Goal: Task Accomplishment & Management: Use online tool/utility

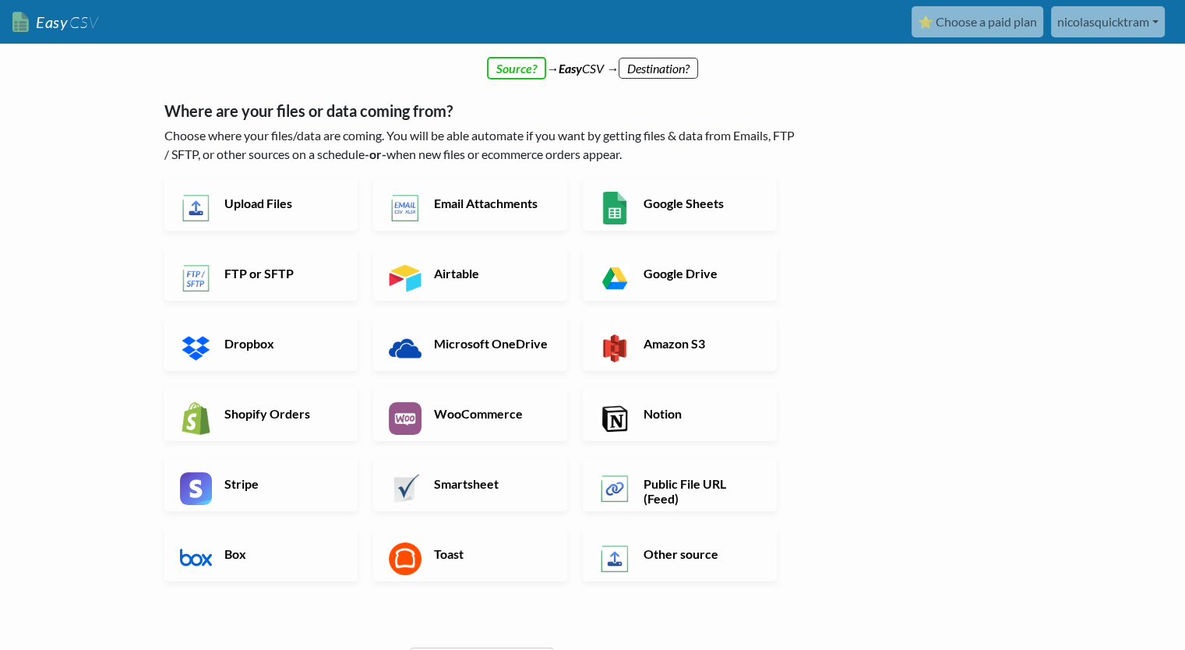
click at [910, 344] on div "← back Thanks for signing up! Set up your Import Flow and Upload Page in 1 minu…" at bounding box center [593, 456] width 888 height 757
click at [278, 211] on link "Upload Files" at bounding box center [261, 203] width 194 height 55
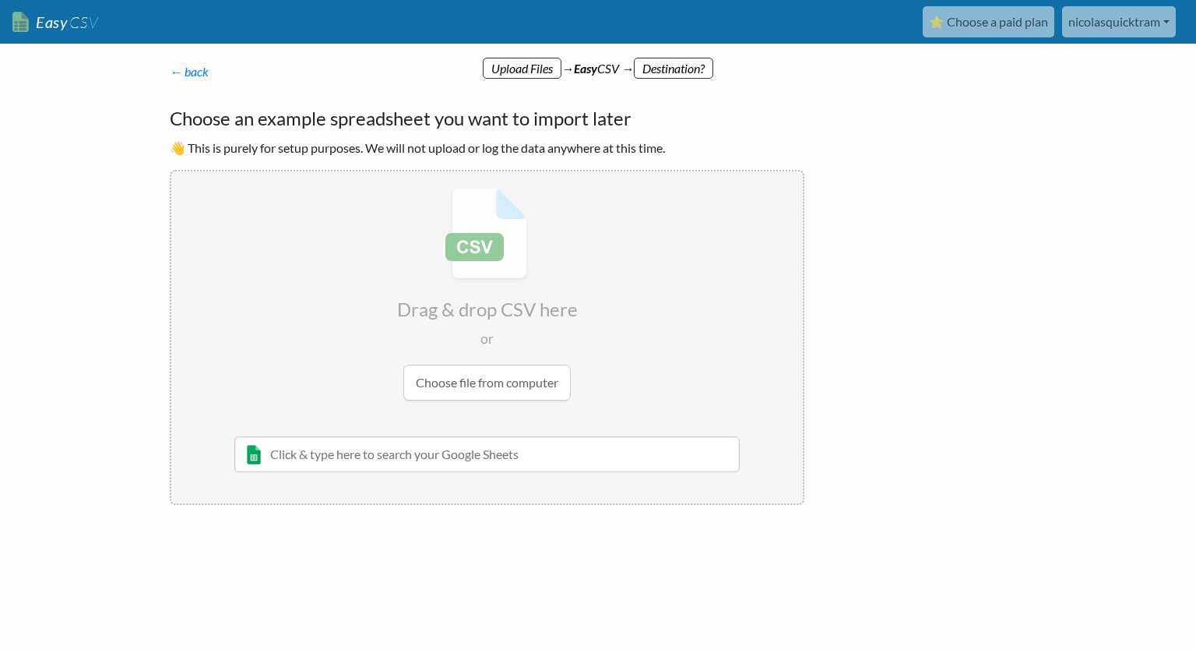
click at [486, 386] on input "file" at bounding box center [487, 293] width 632 height 245
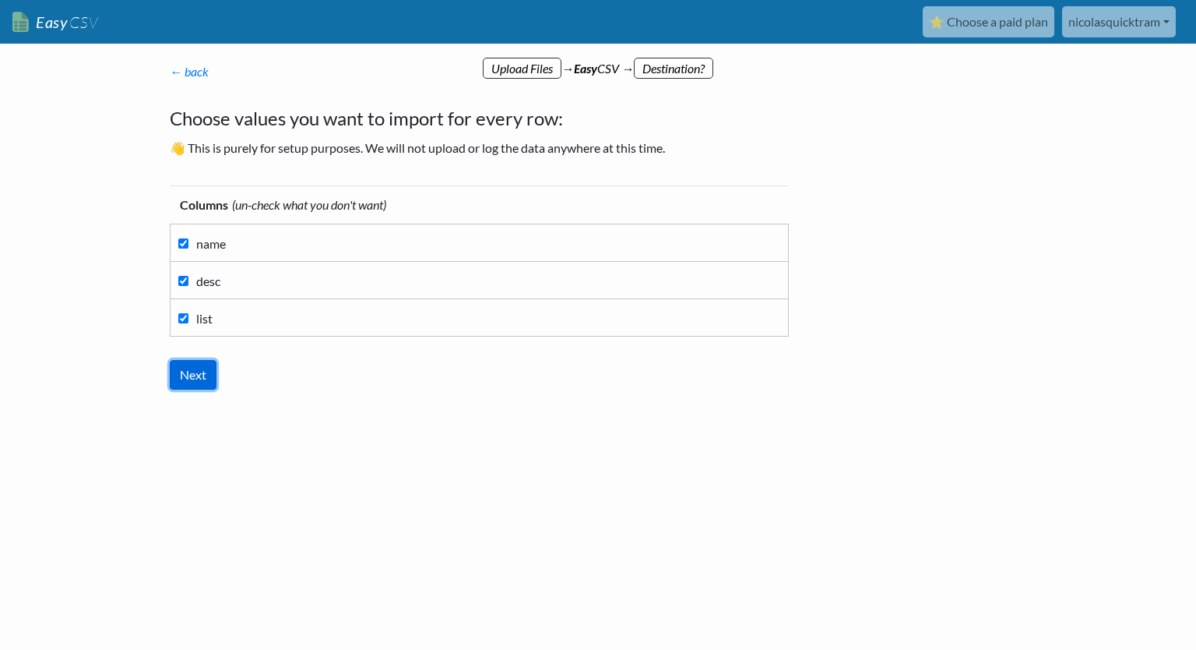
click at [193, 376] on input "Next" at bounding box center [193, 375] width 47 height 30
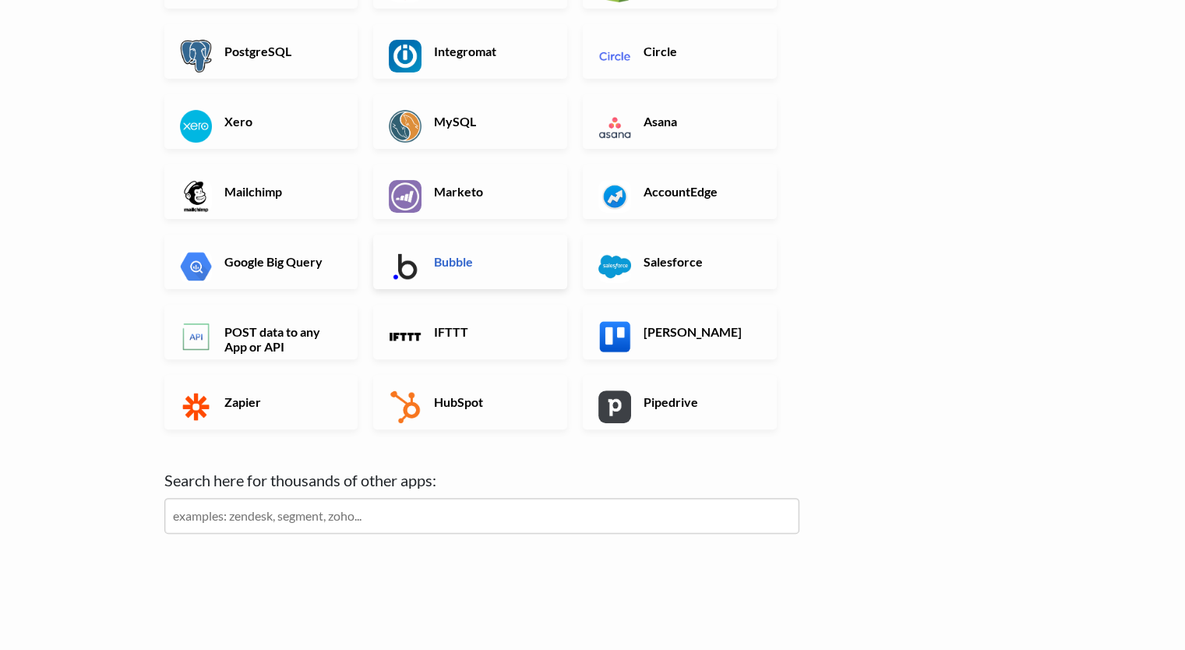
scroll to position [422, 0]
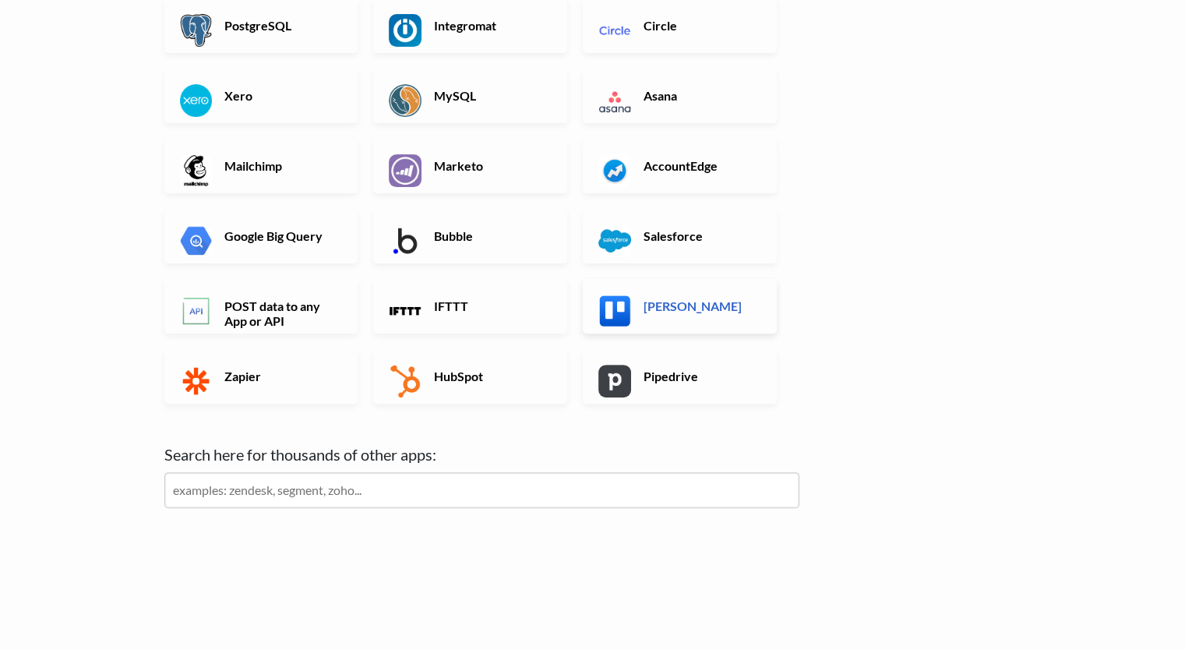
click at [686, 316] on link "[PERSON_NAME]" at bounding box center [680, 306] width 194 height 55
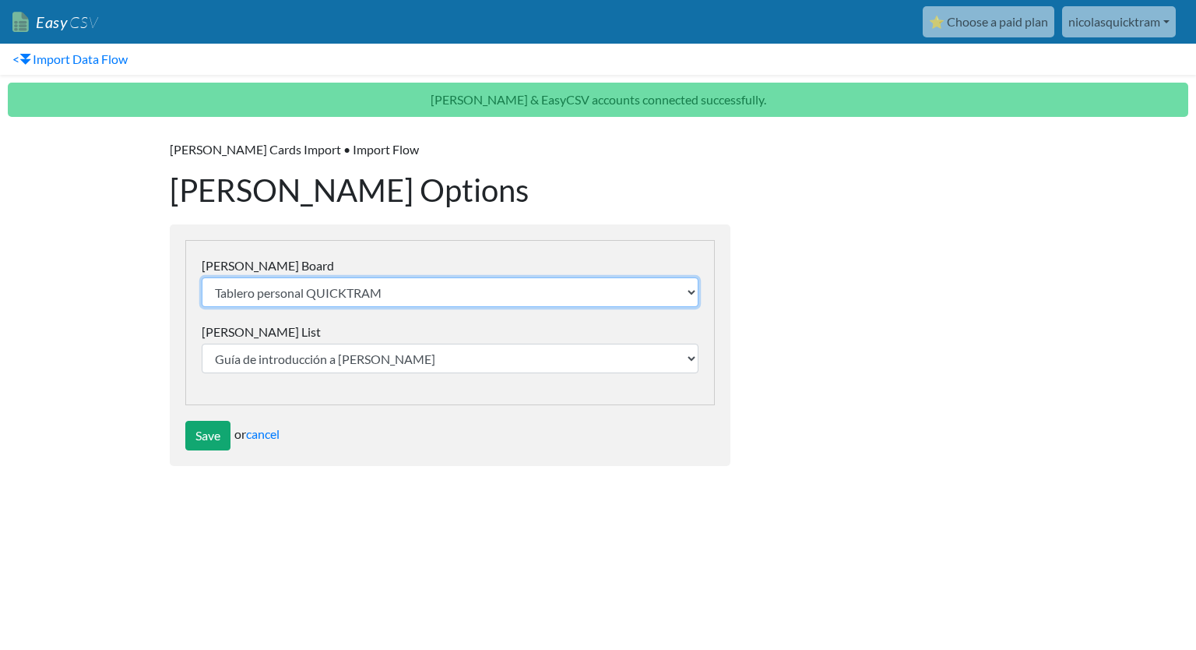
click at [478, 288] on select "Tablero personal QUICKTRAM ADELANTOS Y RENDICIONES TRANSFERENCIAS BANCARIAS (2)…" at bounding box center [450, 292] width 497 height 30
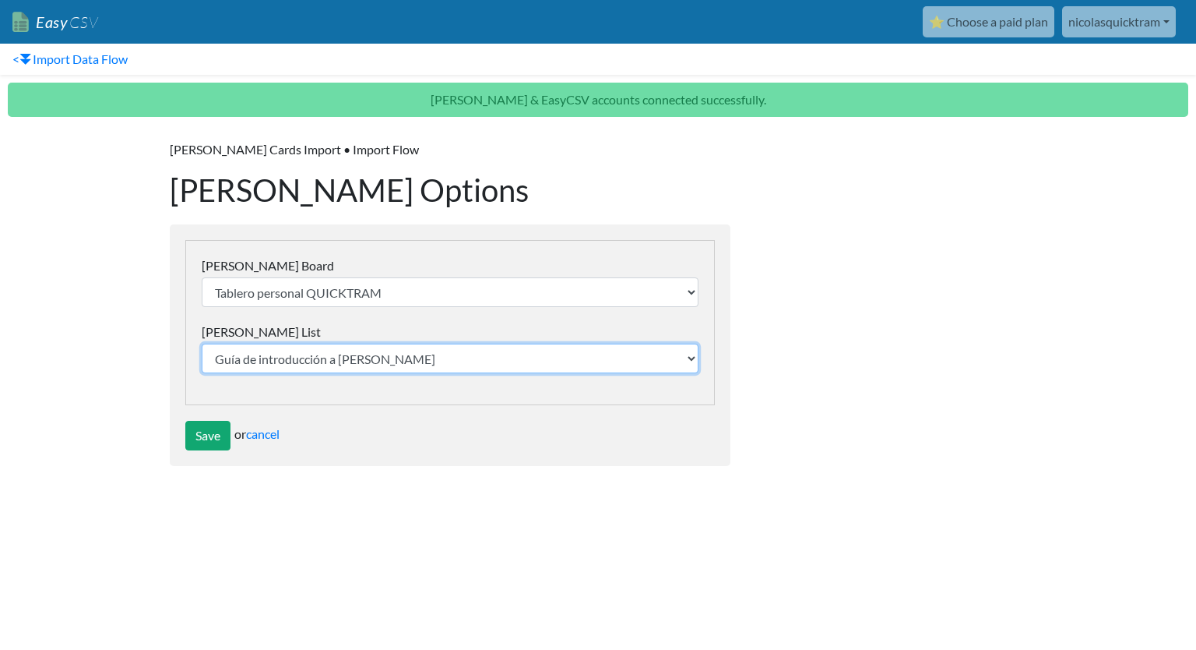
click at [350, 360] on select "Guía de introducción a Trello Hoy Esta semana Más tarde" at bounding box center [450, 359] width 497 height 30
click at [352, 358] on select "Guía de introducción a Trello Hoy Esta semana Más tarde" at bounding box center [450, 359] width 497 height 30
click at [265, 359] on select "Guía de introducción a Trello Hoy Esta semana Más tarde" at bounding box center [450, 359] width 497 height 30
click at [267, 358] on select "Guía de introducción a Trello Hoy Esta semana Más tarde" at bounding box center [450, 359] width 497 height 30
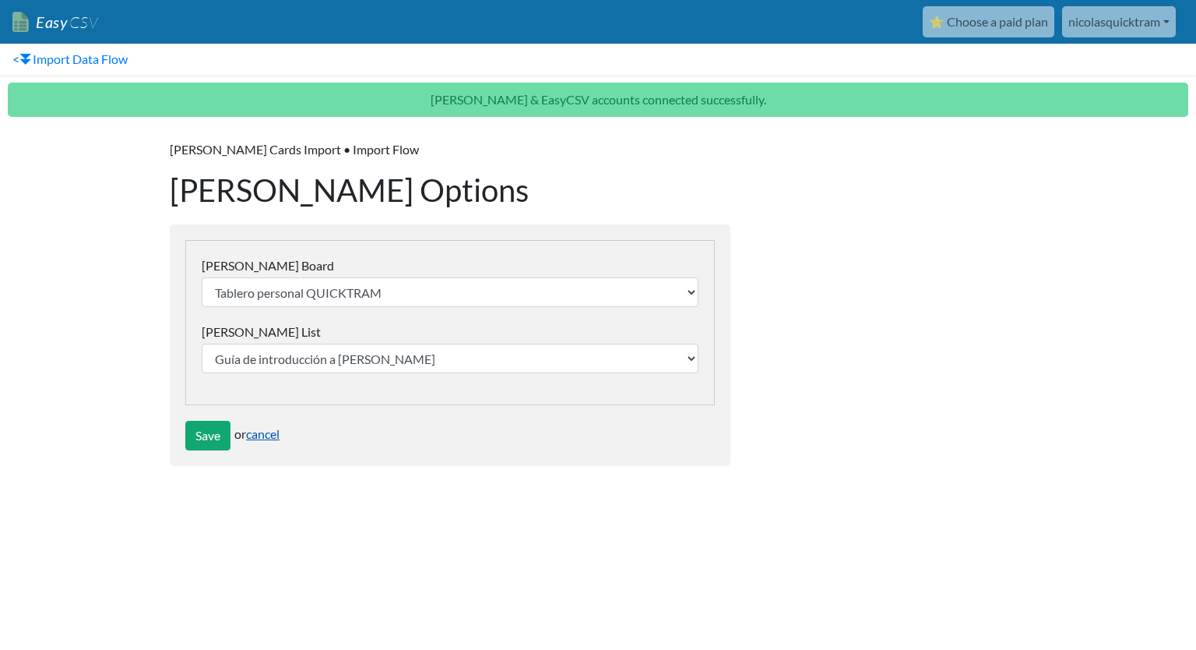
click at [262, 434] on link "cancel" at bounding box center [262, 433] width 33 height 15
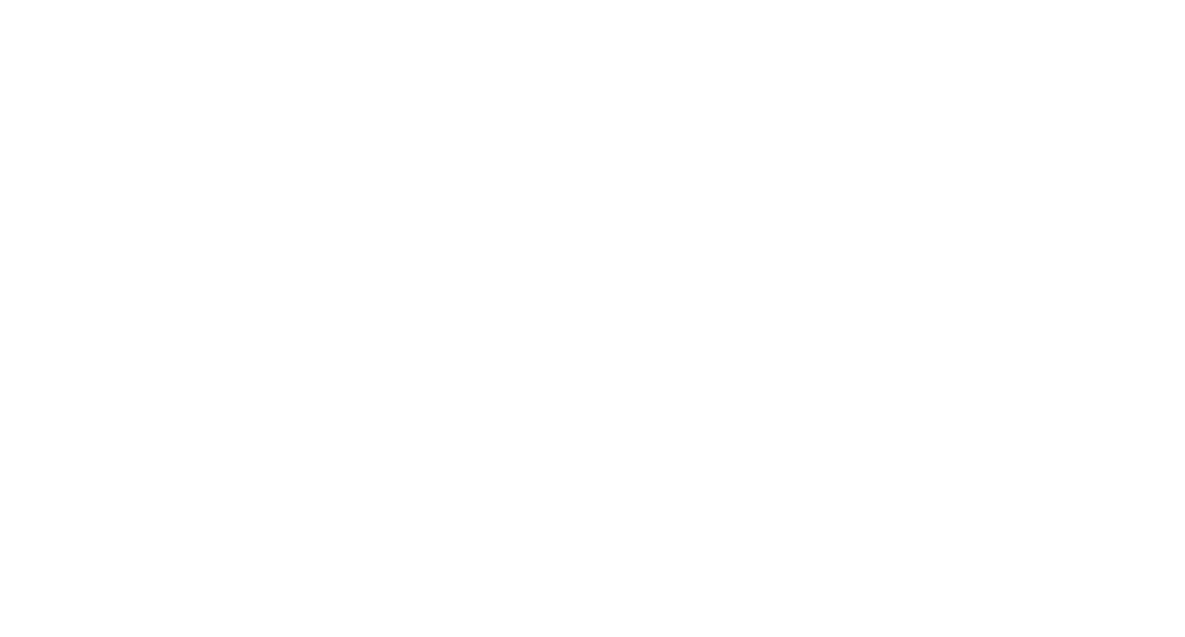
scroll to position [1348, 0]
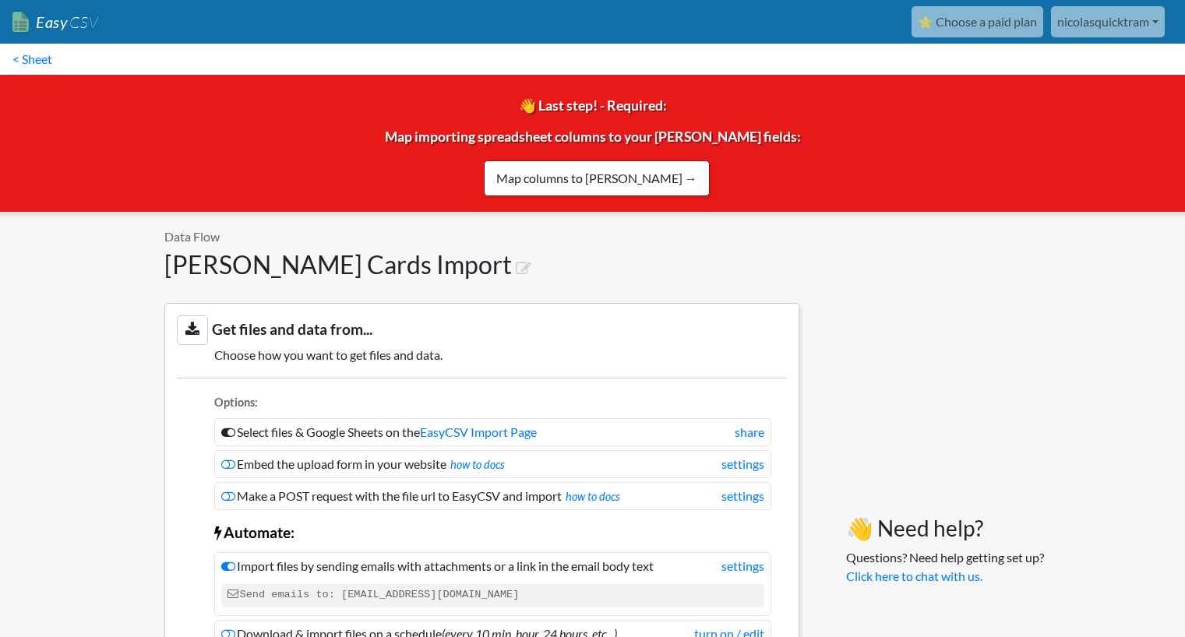
scroll to position [1348, 0]
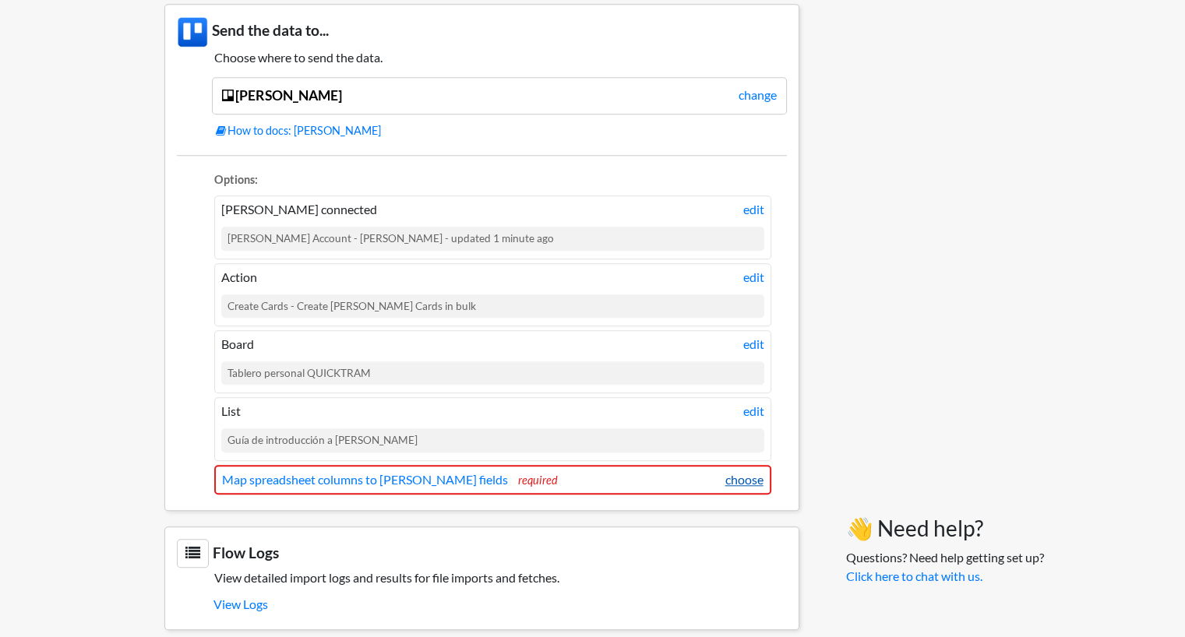
click at [749, 471] on link "choose" at bounding box center [744, 479] width 38 height 19
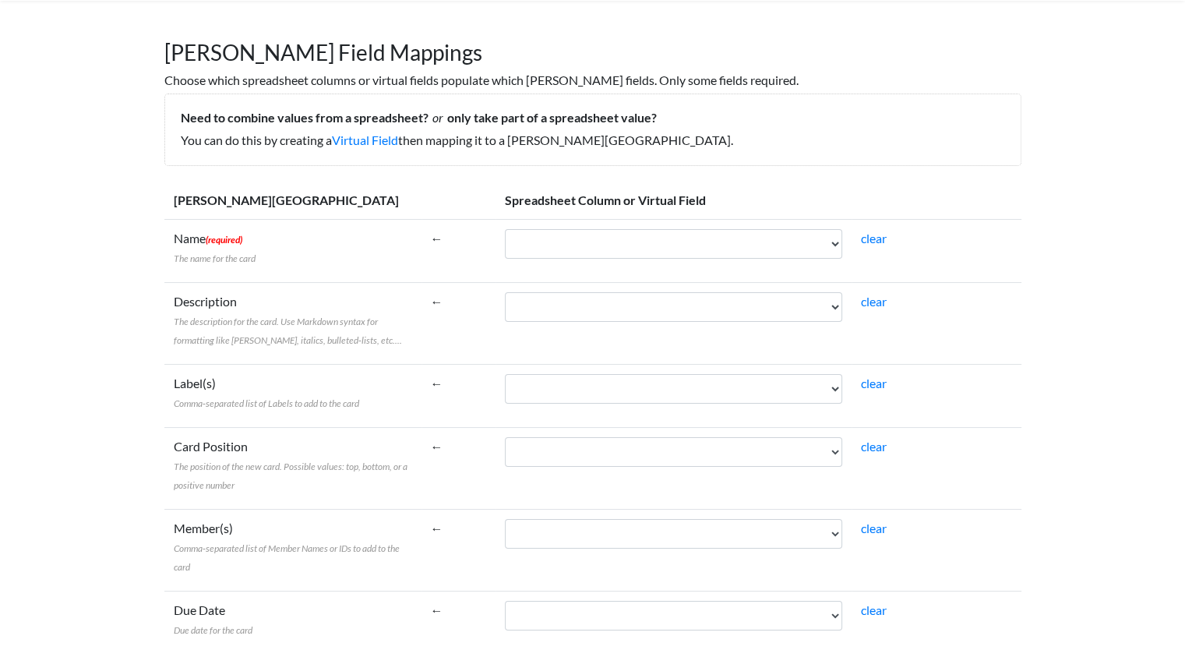
scroll to position [78, 0]
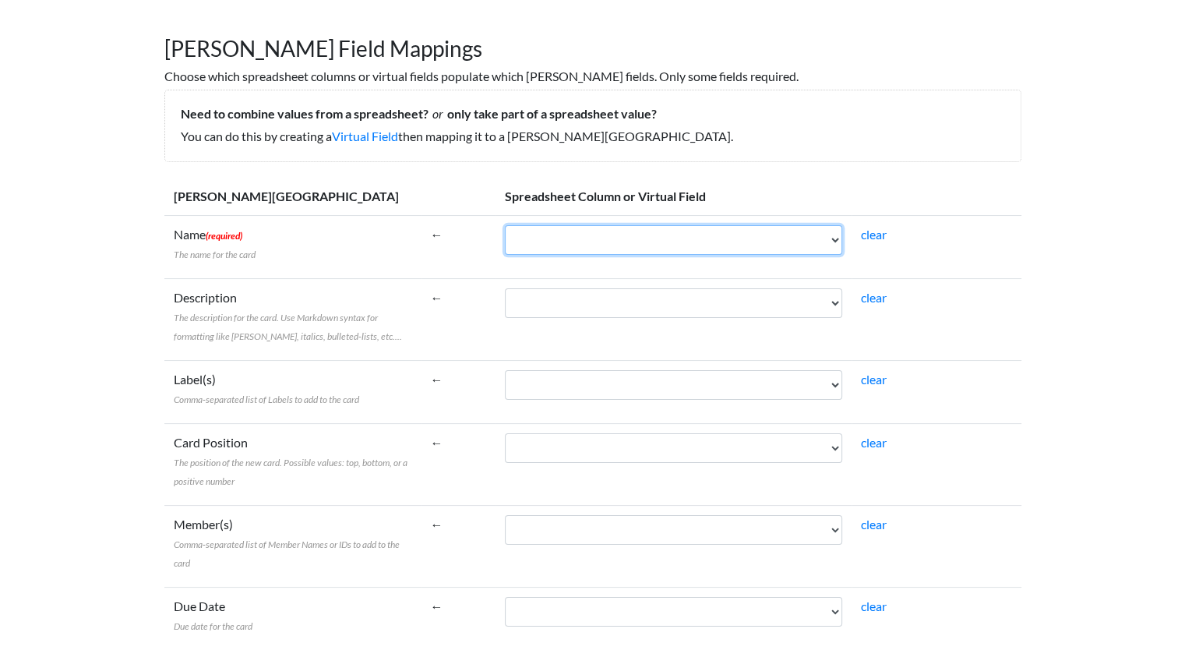
click at [655, 231] on select "name desc list" at bounding box center [673, 240] width 337 height 30
click at [411, 244] on td "Name (required) The name for the card" at bounding box center [292, 246] width 257 height 63
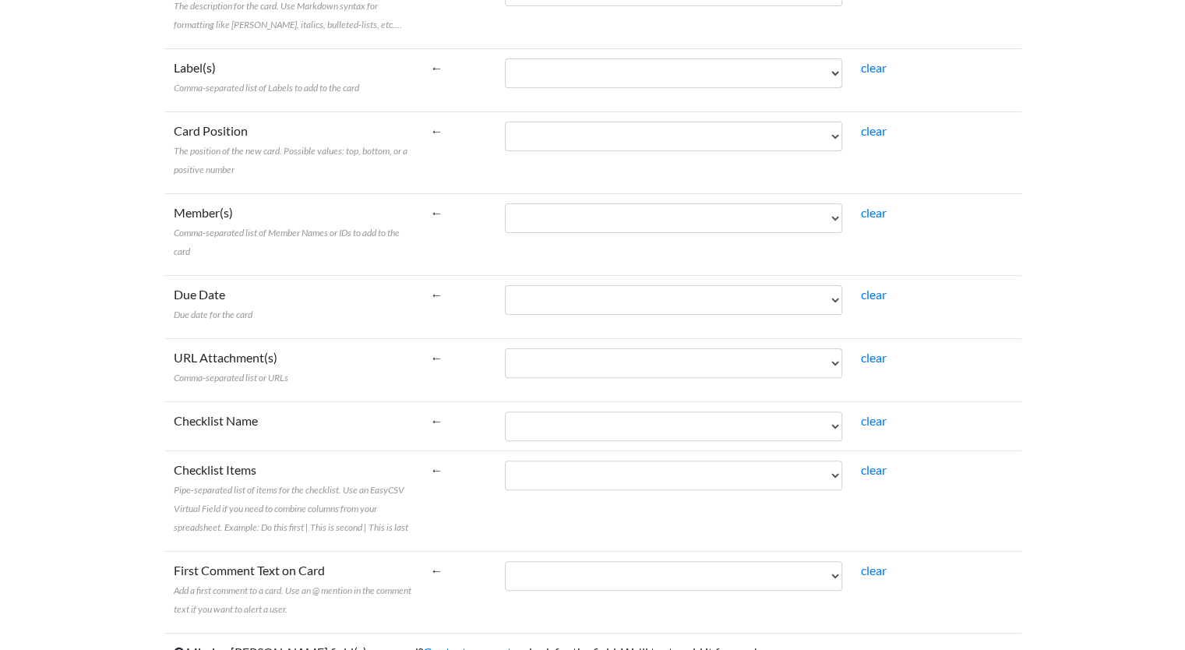
scroll to position [0, 0]
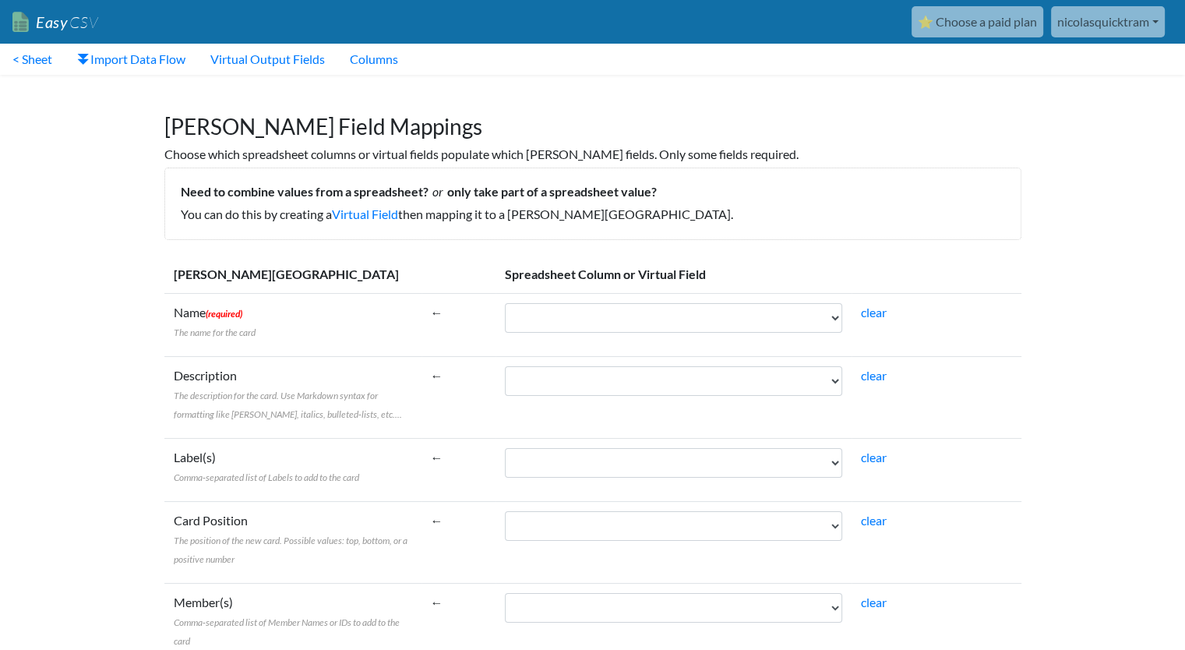
click at [245, 137] on h1 "Trello Field Mappings" at bounding box center [592, 119] width 857 height 42
click at [46, 20] on link "Easy CSV" at bounding box center [55, 22] width 86 height 32
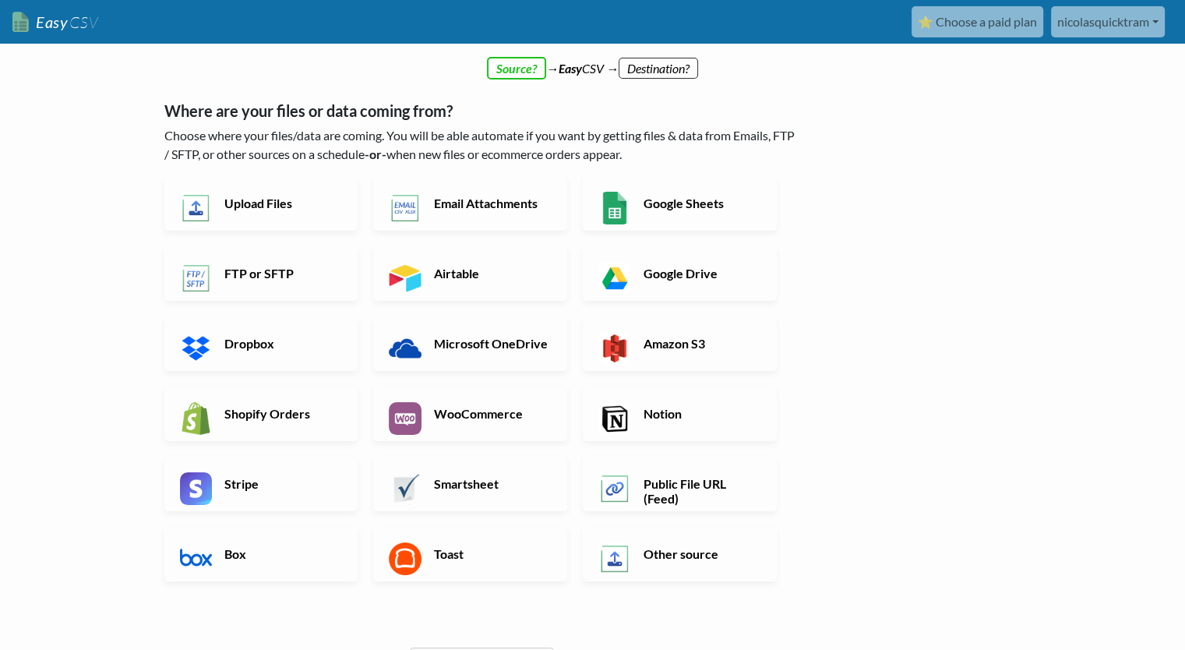
click at [305, 206] on h6 "Upload Files" at bounding box center [281, 203] width 122 height 15
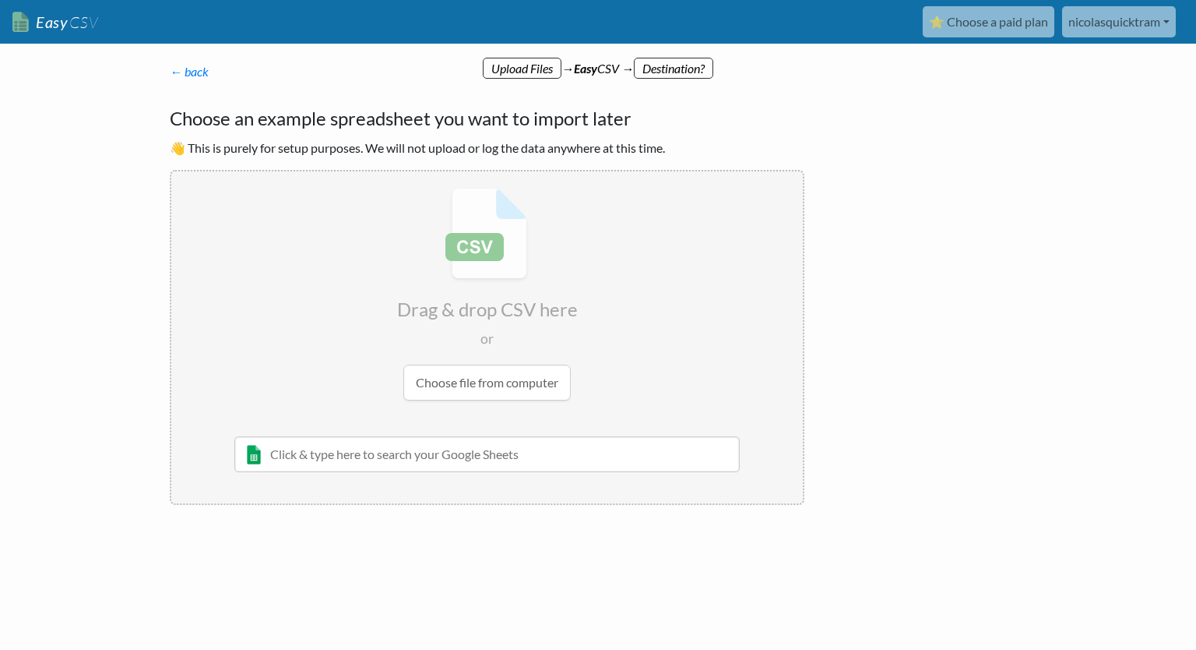
click at [511, 389] on input "file" at bounding box center [487, 293] width 632 height 245
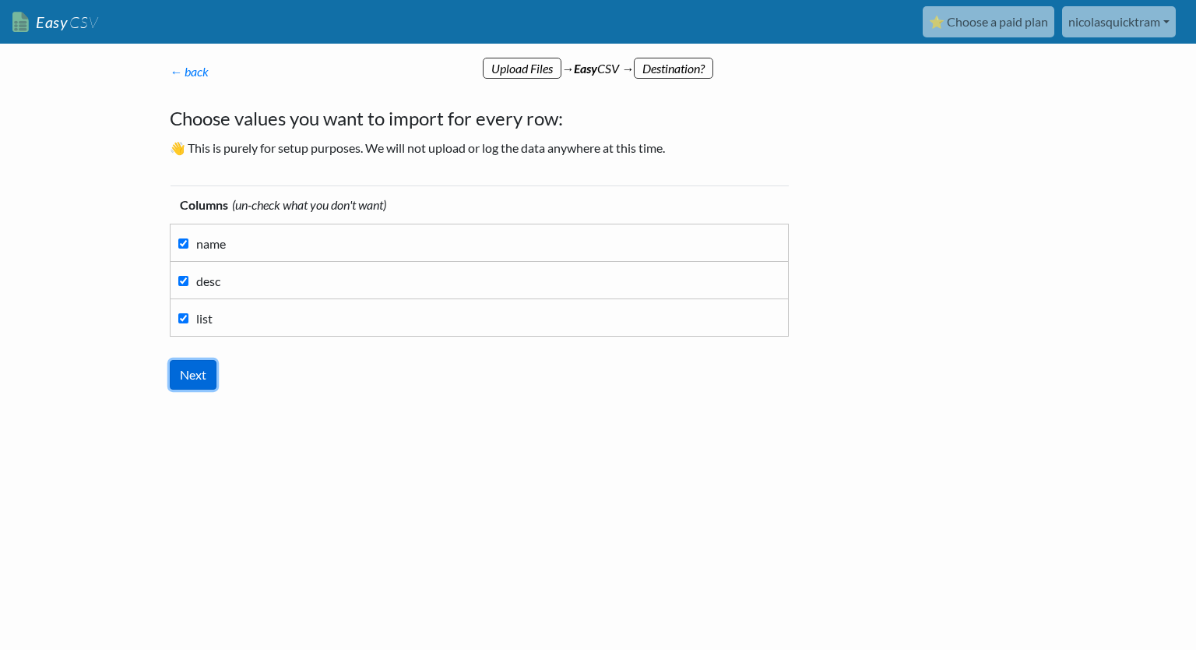
click at [193, 375] on input "Next" at bounding box center [193, 375] width 47 height 30
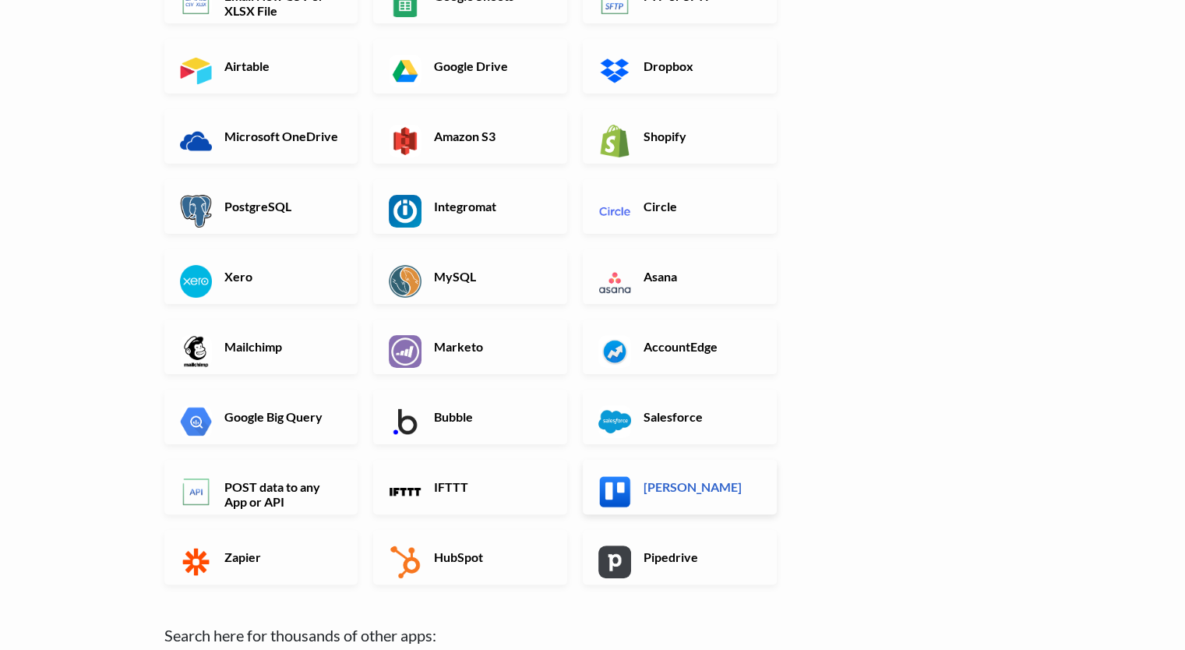
scroll to position [389, 0]
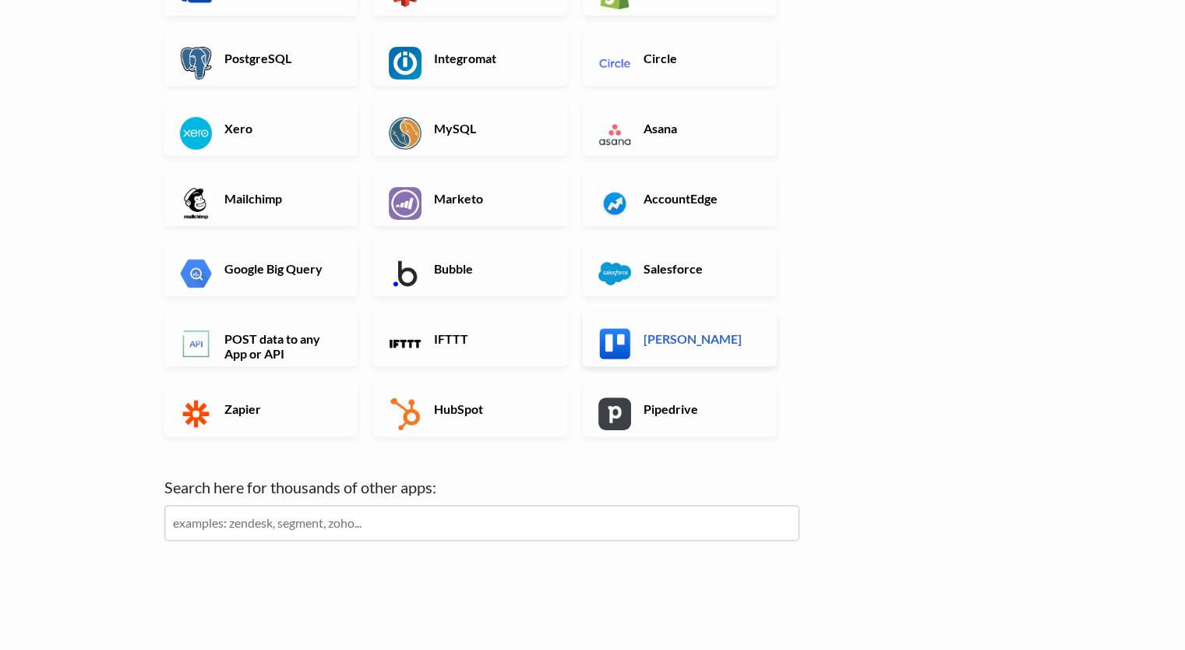
click at [656, 335] on h6 "[PERSON_NAME]" at bounding box center [701, 338] width 122 height 15
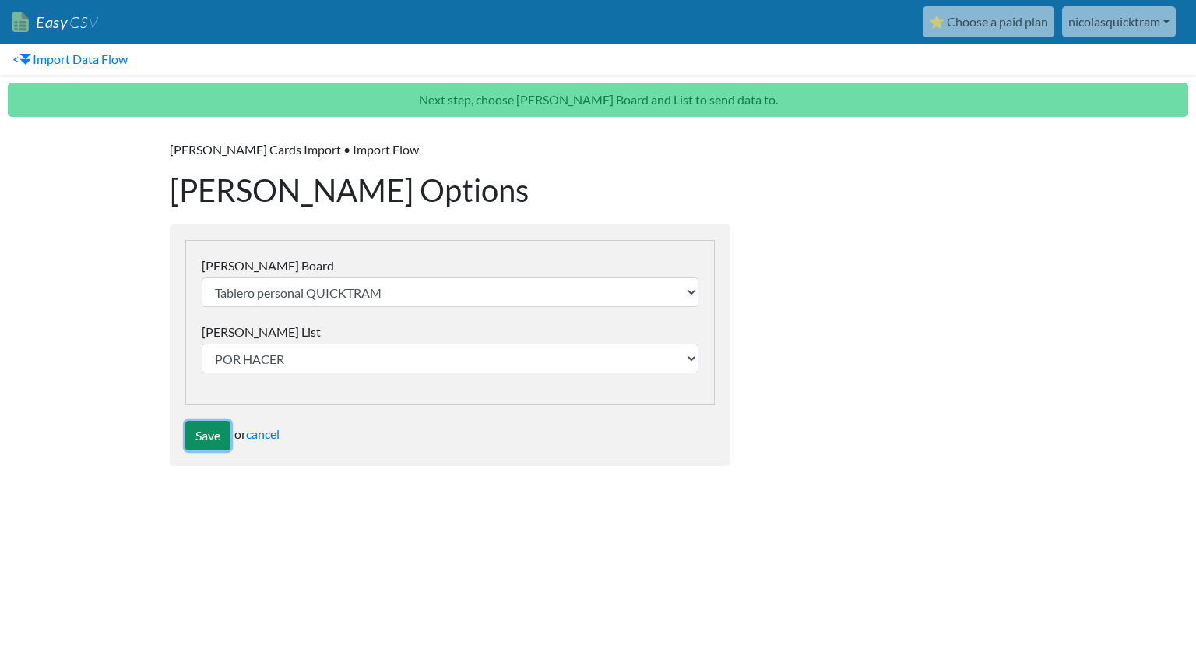
click at [210, 433] on input "Save" at bounding box center [207, 436] width 45 height 30
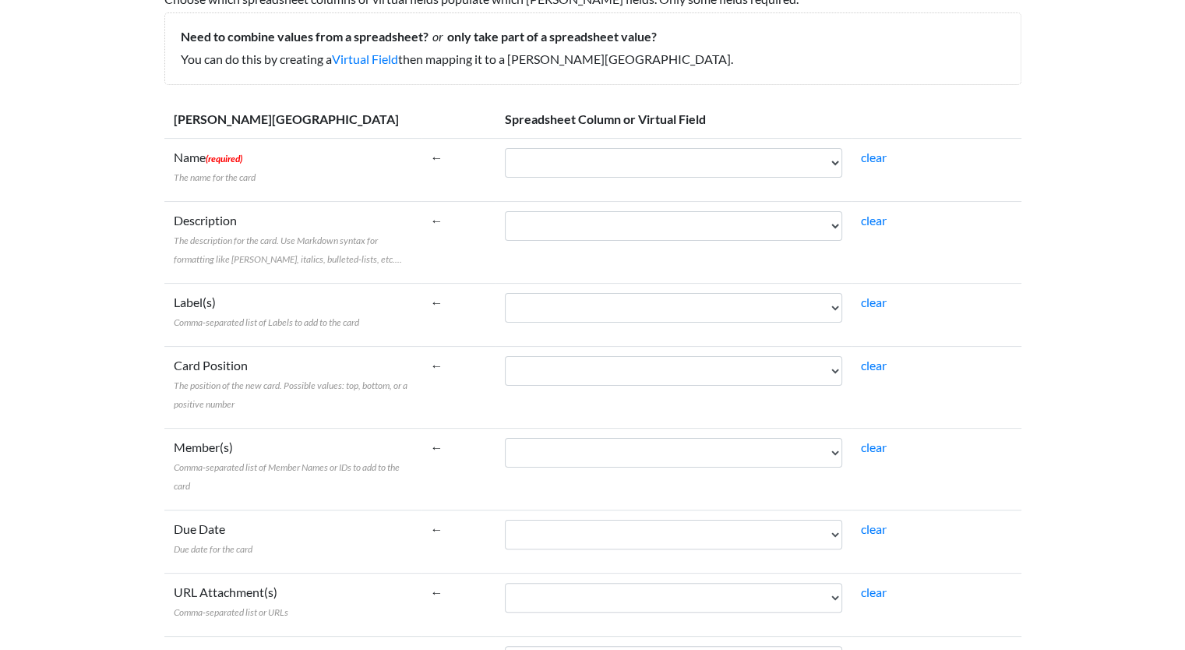
scroll to position [312, 0]
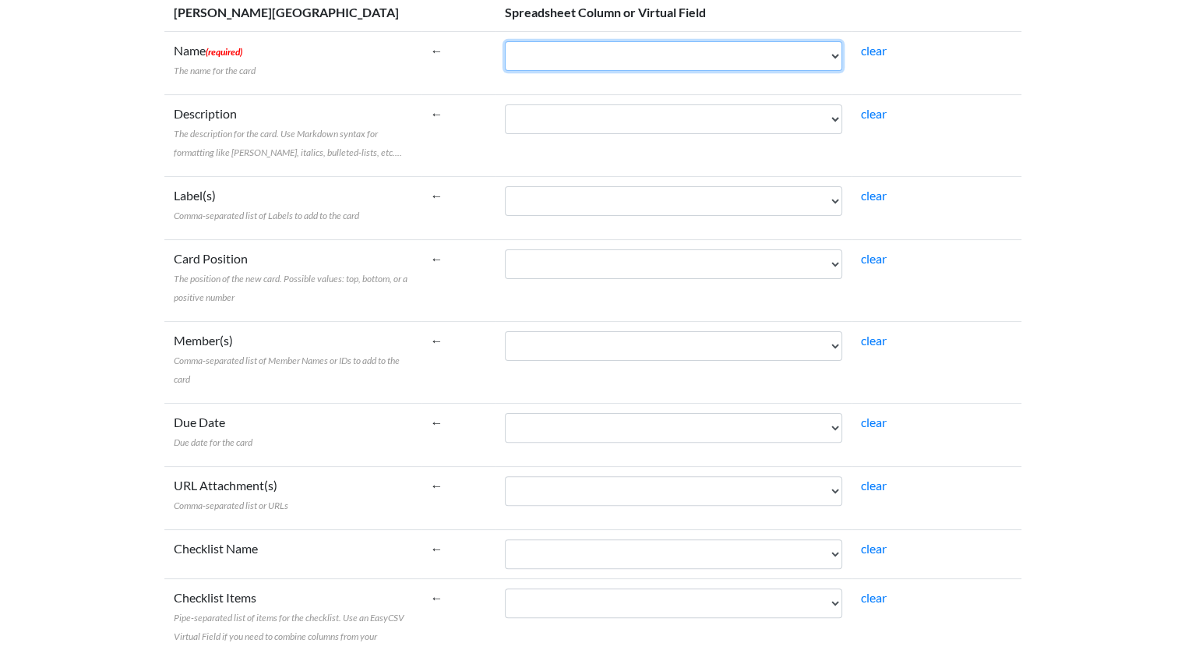
click at [833, 58] on select "name desc list" at bounding box center [673, 56] width 337 height 30
select select "cr_741321"
click at [505, 41] on select "name desc list" at bounding box center [673, 56] width 337 height 30
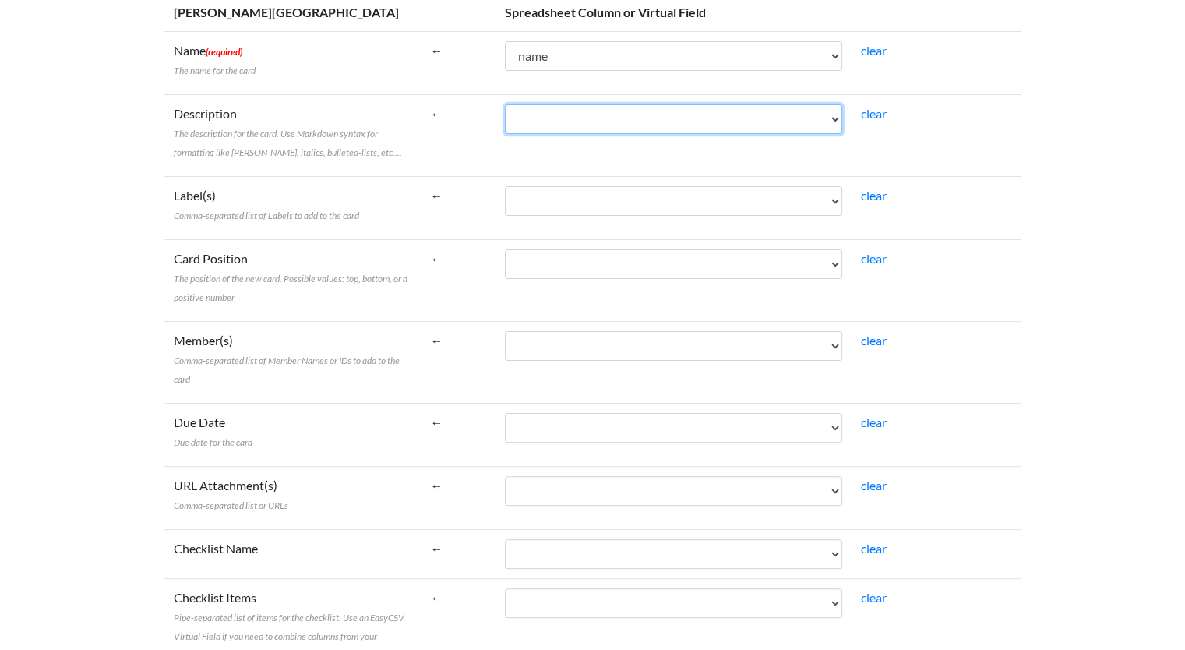
click at [691, 114] on select "name desc list" at bounding box center [673, 119] width 337 height 30
select select "cr_741322"
click at [505, 104] on select "name desc list" at bounding box center [673, 119] width 337 height 30
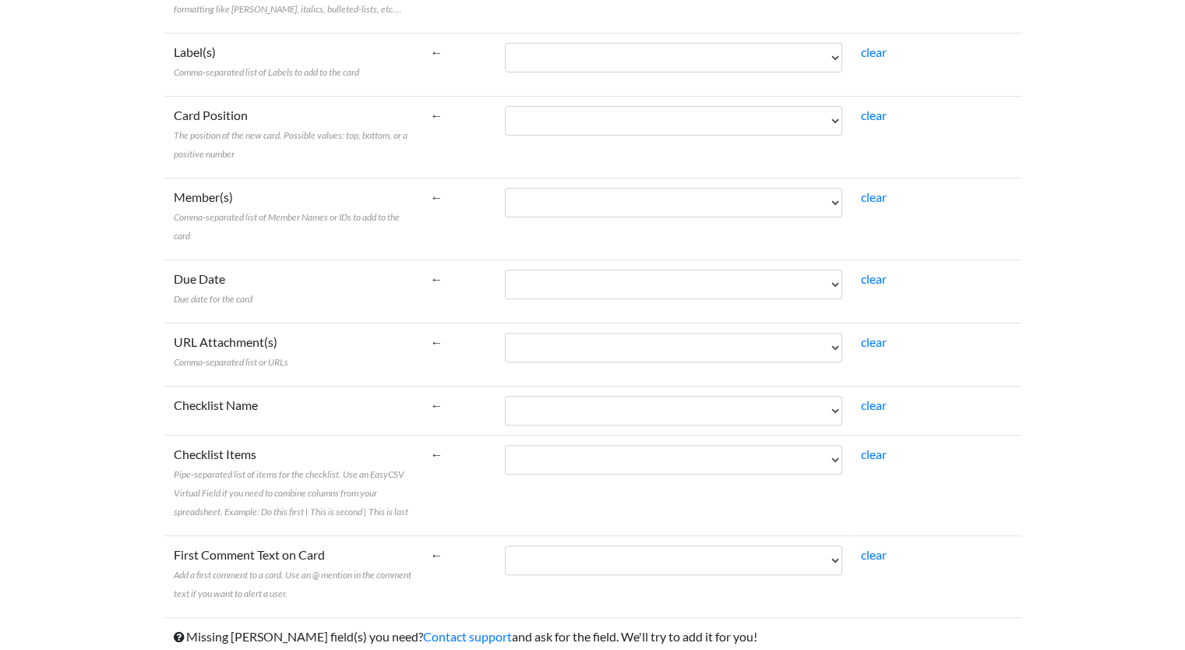
scroll to position [516, 0]
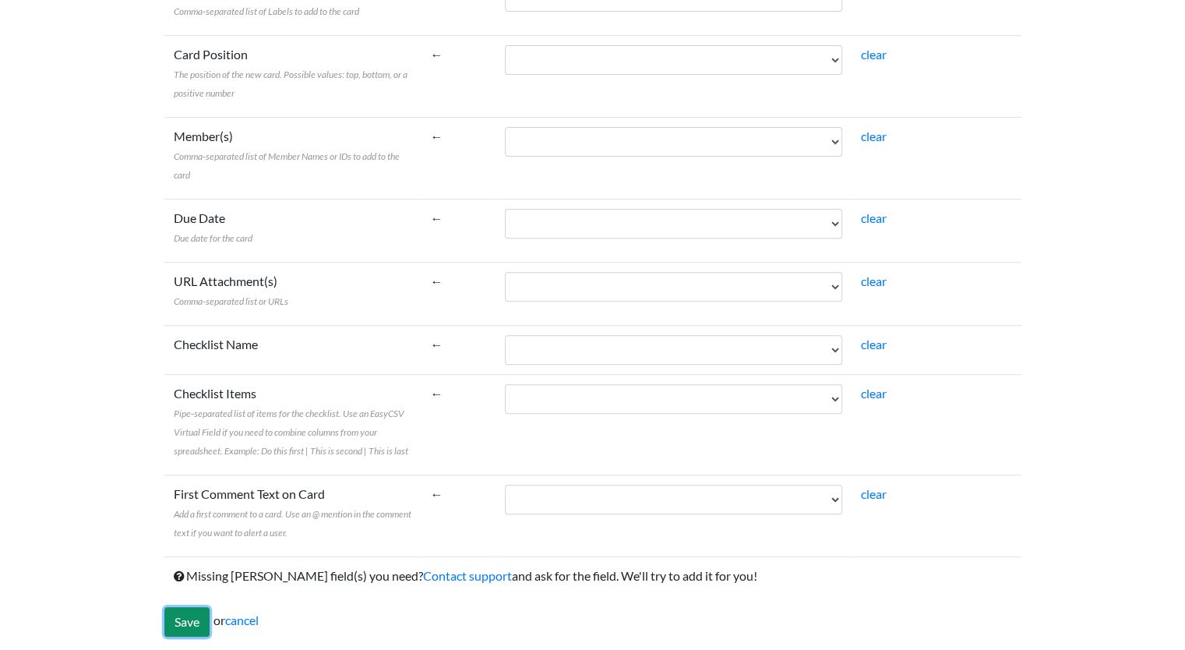
click at [184, 618] on input "Save" at bounding box center [186, 622] width 45 height 30
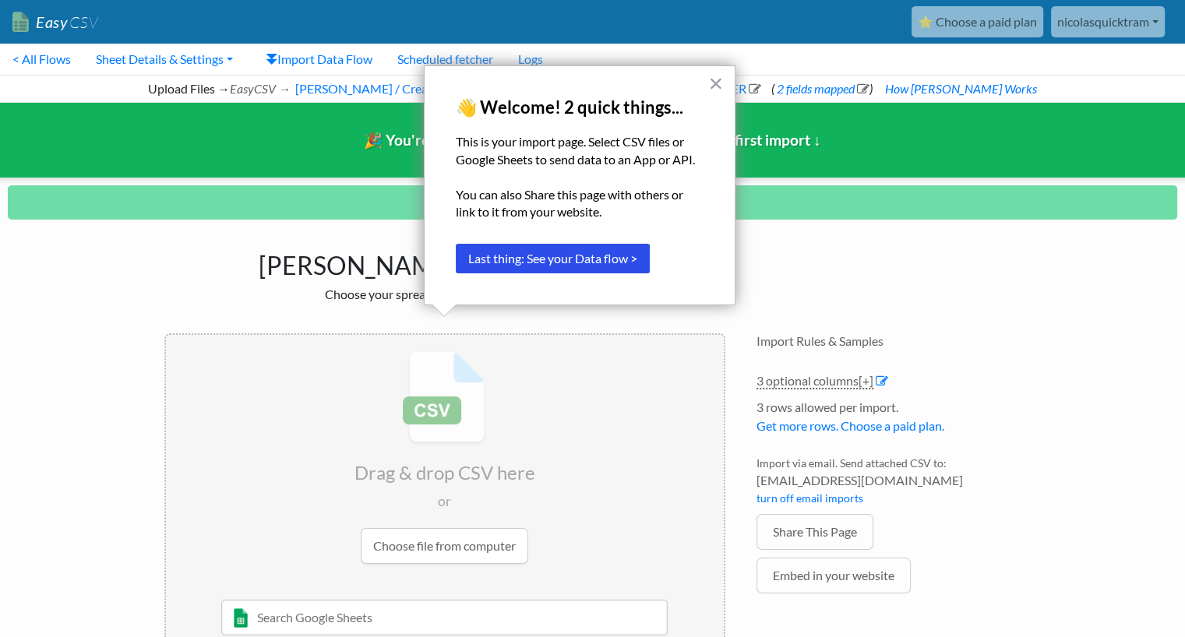
scroll to position [56, 0]
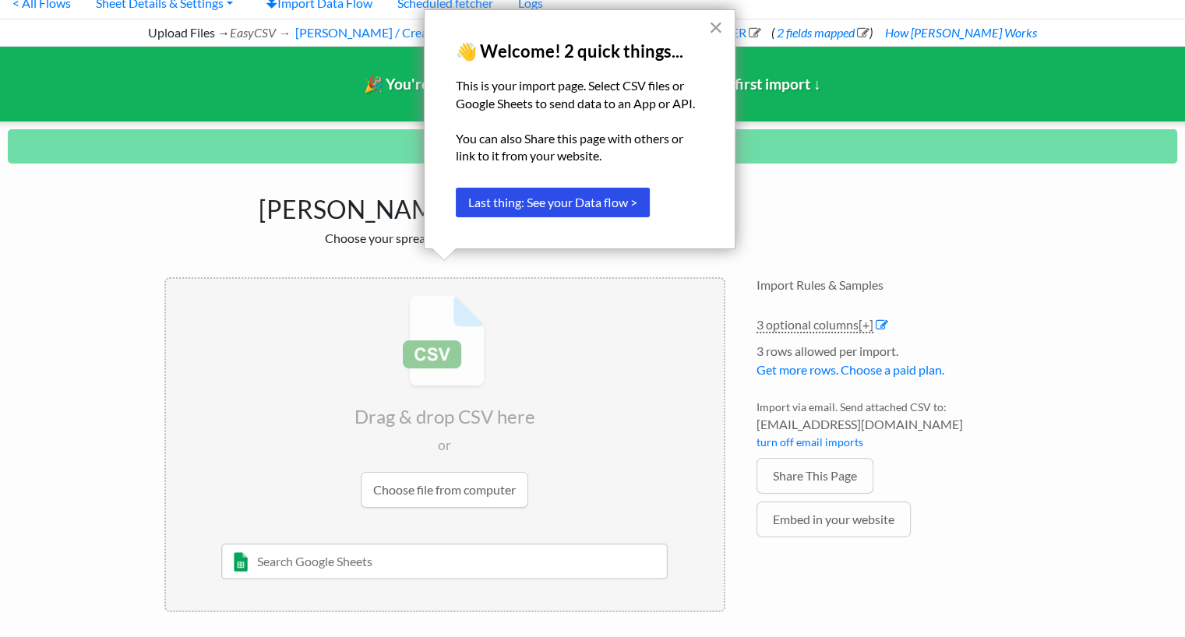
click at [770, 189] on div "[PERSON_NAME] Cards Import Choose your spreadsheet below to import. Drag & drop…" at bounding box center [593, 399] width 888 height 456
click at [716, 30] on button "×" at bounding box center [715, 27] width 15 height 25
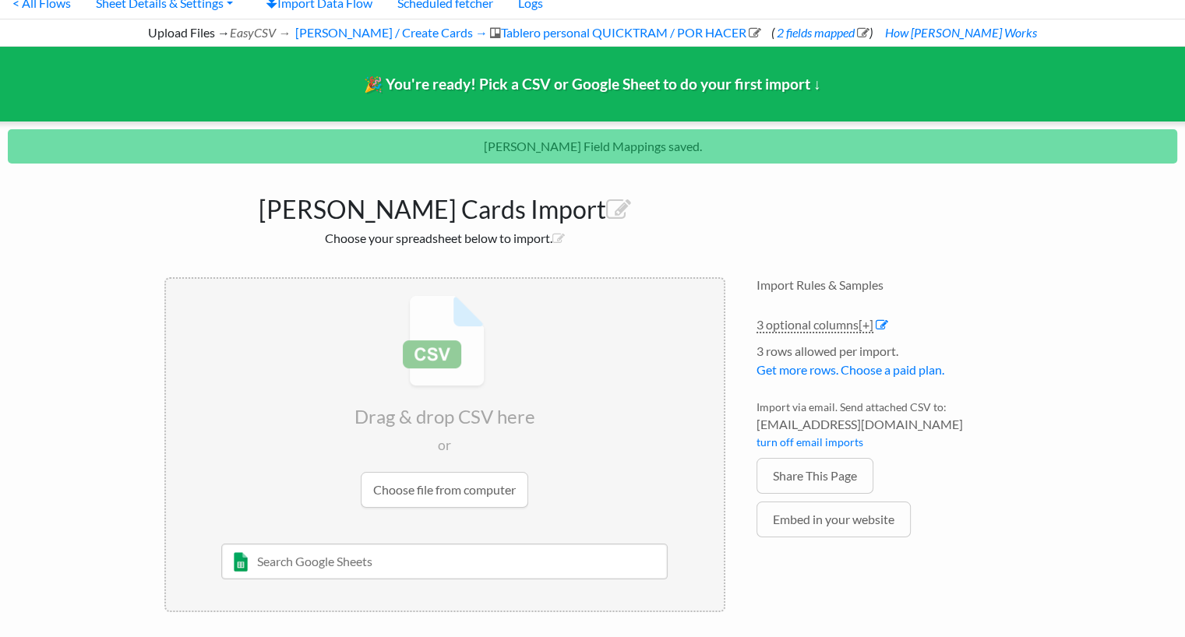
click at [621, 153] on p "[PERSON_NAME] Field Mappings saved." at bounding box center [592, 146] width 1169 height 34
click at [471, 491] on input "file" at bounding box center [445, 401] width 558 height 245
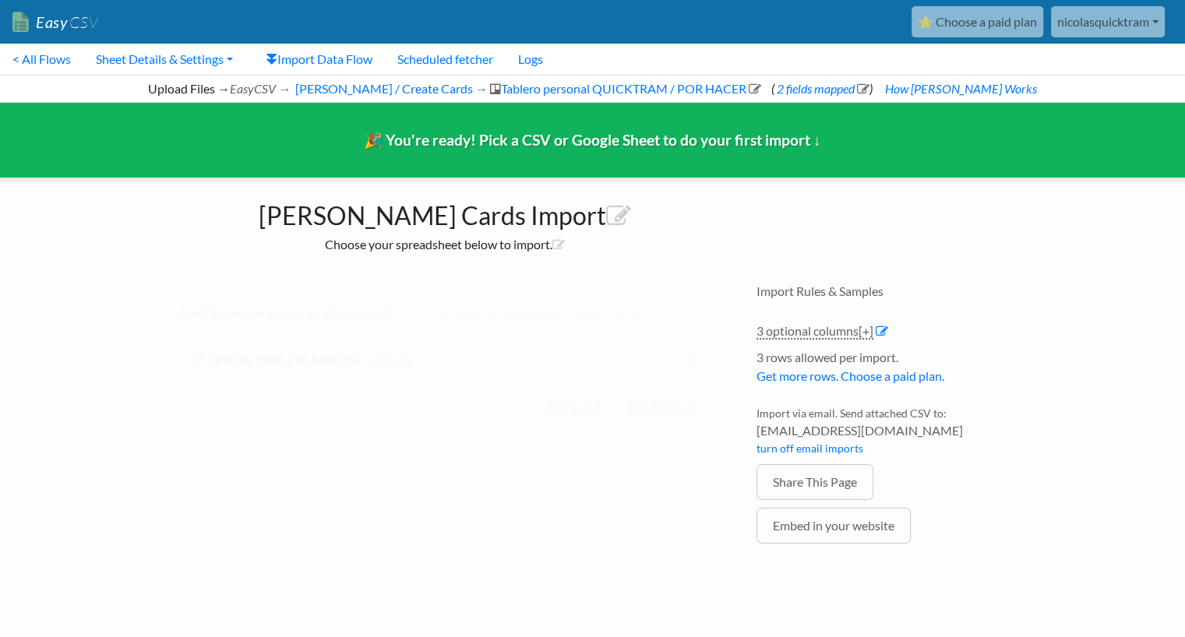
scroll to position [0, 0]
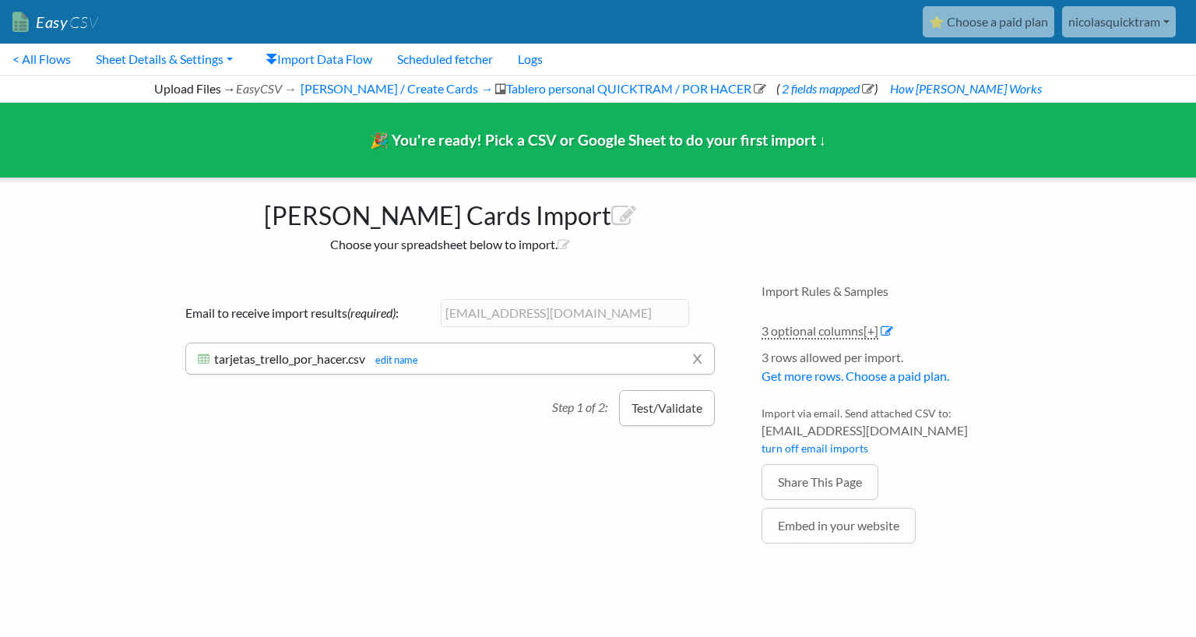
click at [678, 412] on button "Test/Validate" at bounding box center [667, 408] width 96 height 36
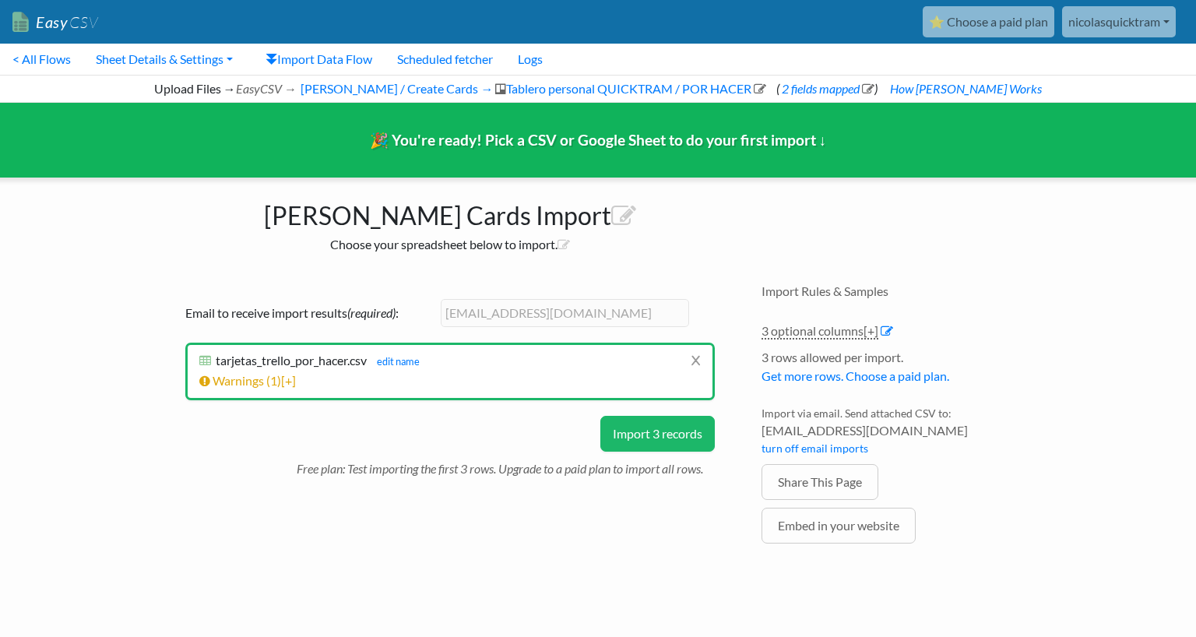
click at [305, 375] on li "Warnings ( 1 ) [+] Row # Warning 4 Click the import button below to do a test i…" at bounding box center [450, 381] width 502 height 19
click at [294, 382] on span "[+]" at bounding box center [288, 380] width 15 height 15
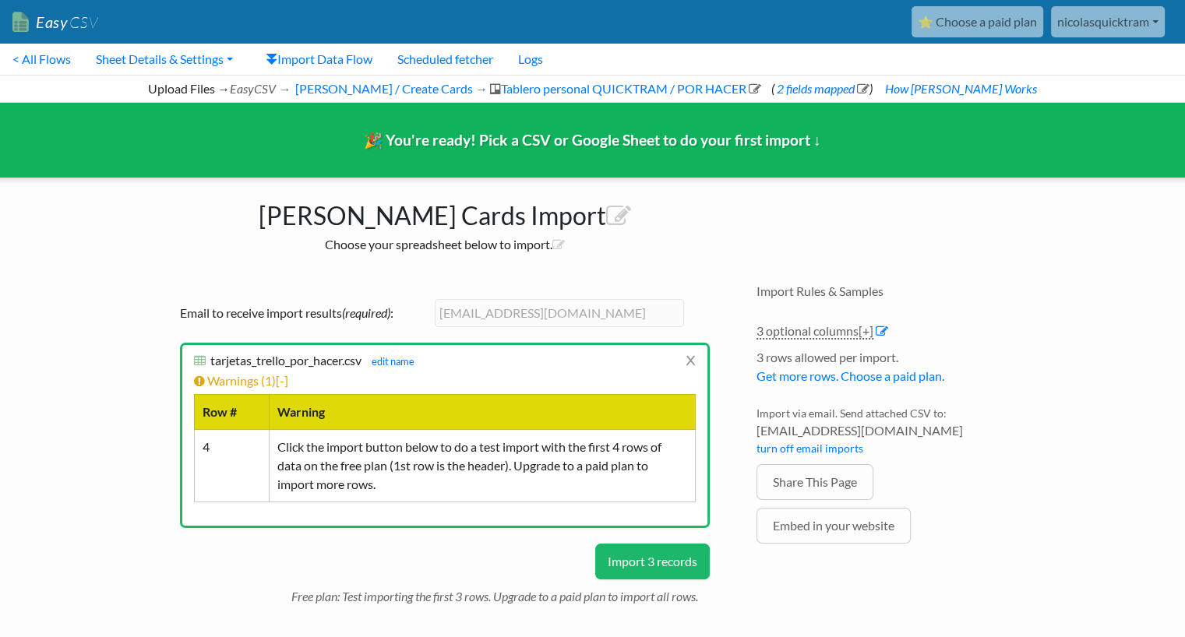
click at [643, 562] on button "Import 3 records" at bounding box center [652, 562] width 115 height 36
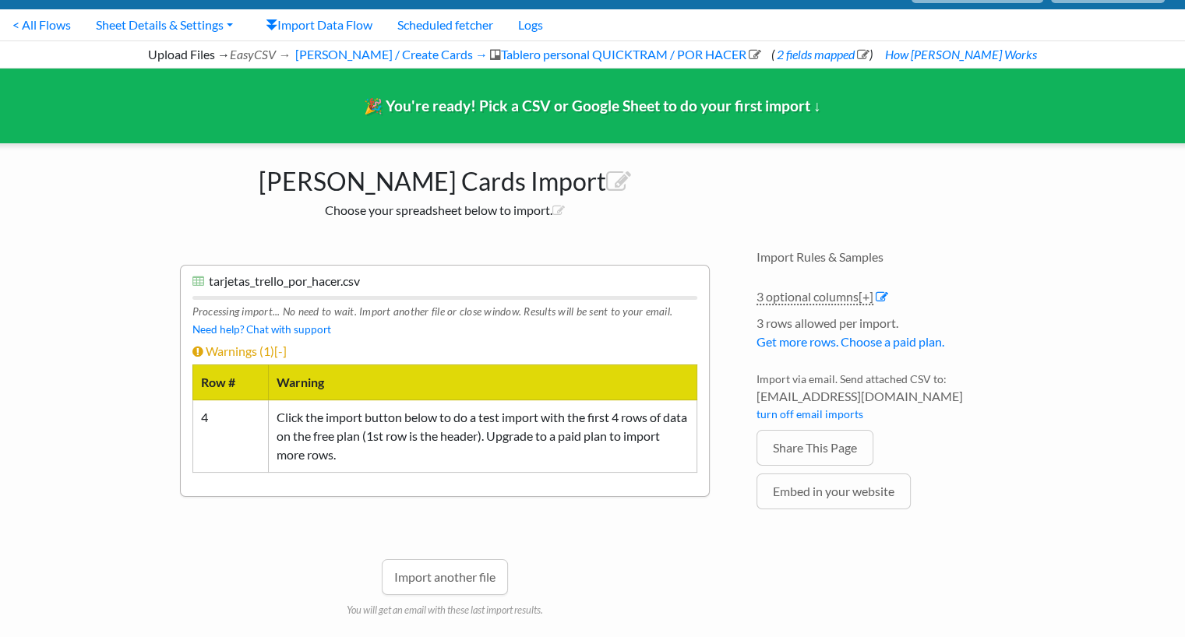
scroll to position [69, 0]
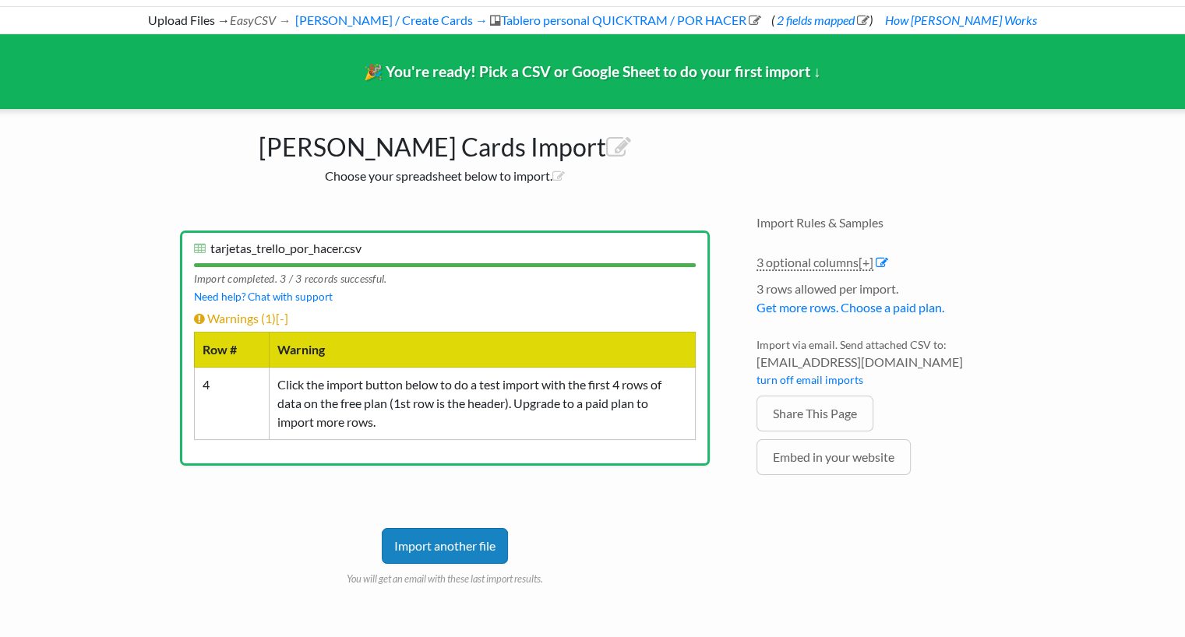
click at [272, 319] on span "1" at bounding box center [268, 318] width 7 height 15
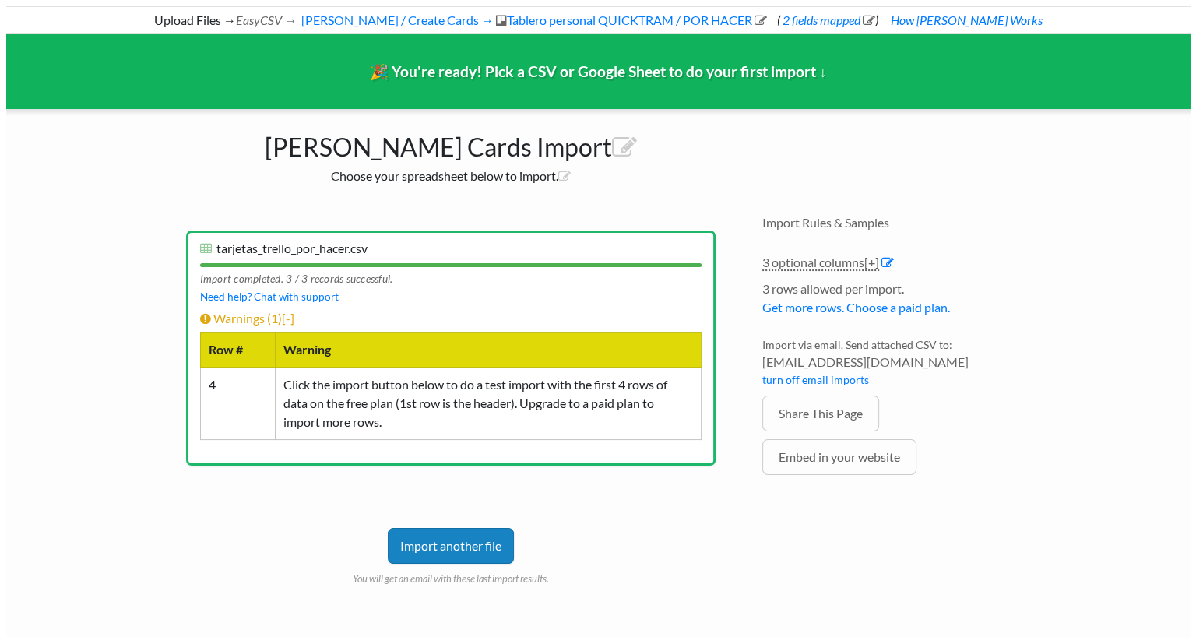
scroll to position [0, 0]
